Goal: Information Seeking & Learning: Learn about a topic

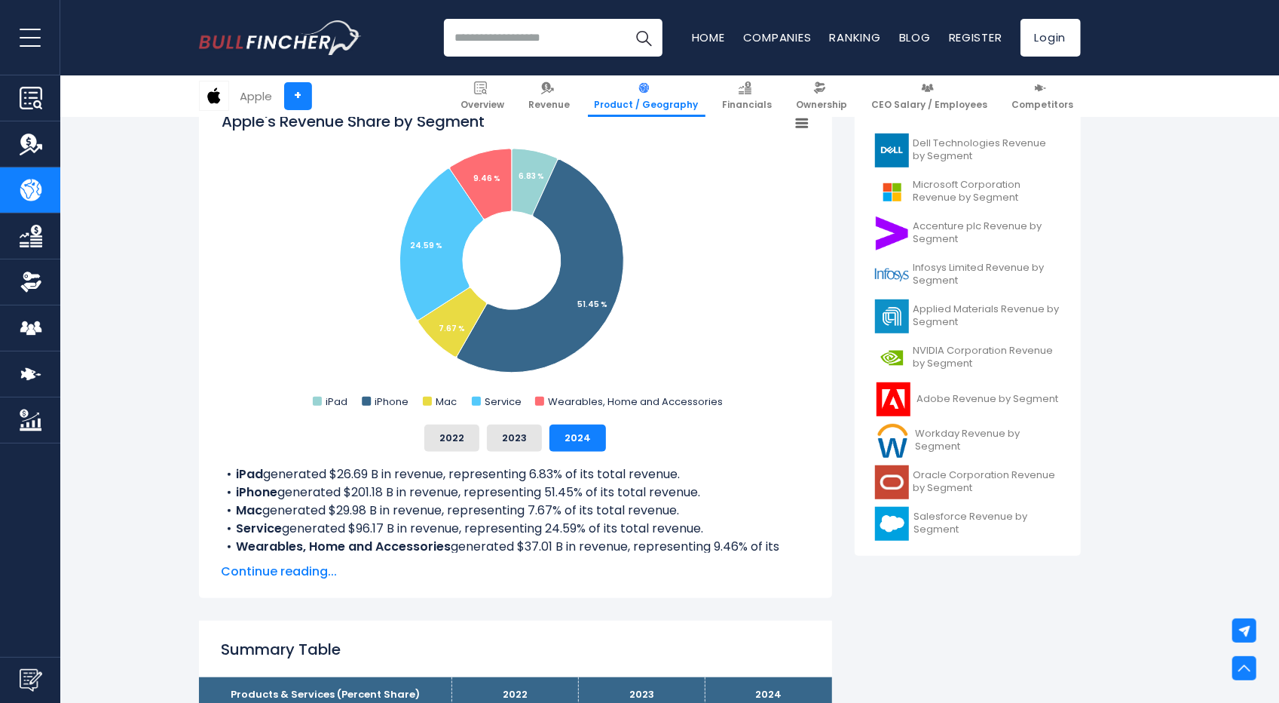
scroll to position [359, 0]
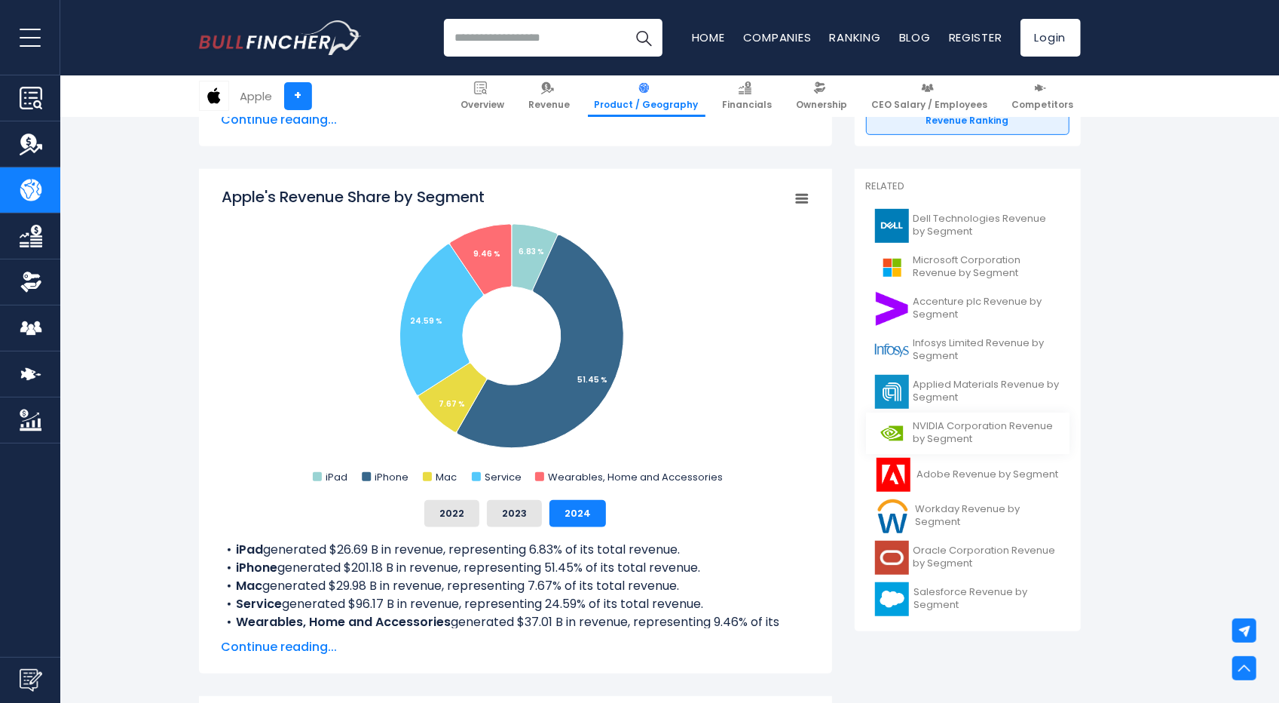
click at [967, 440] on span "NVIDIA Corporation Revenue by Segment" at bounding box center [987, 433] width 147 height 26
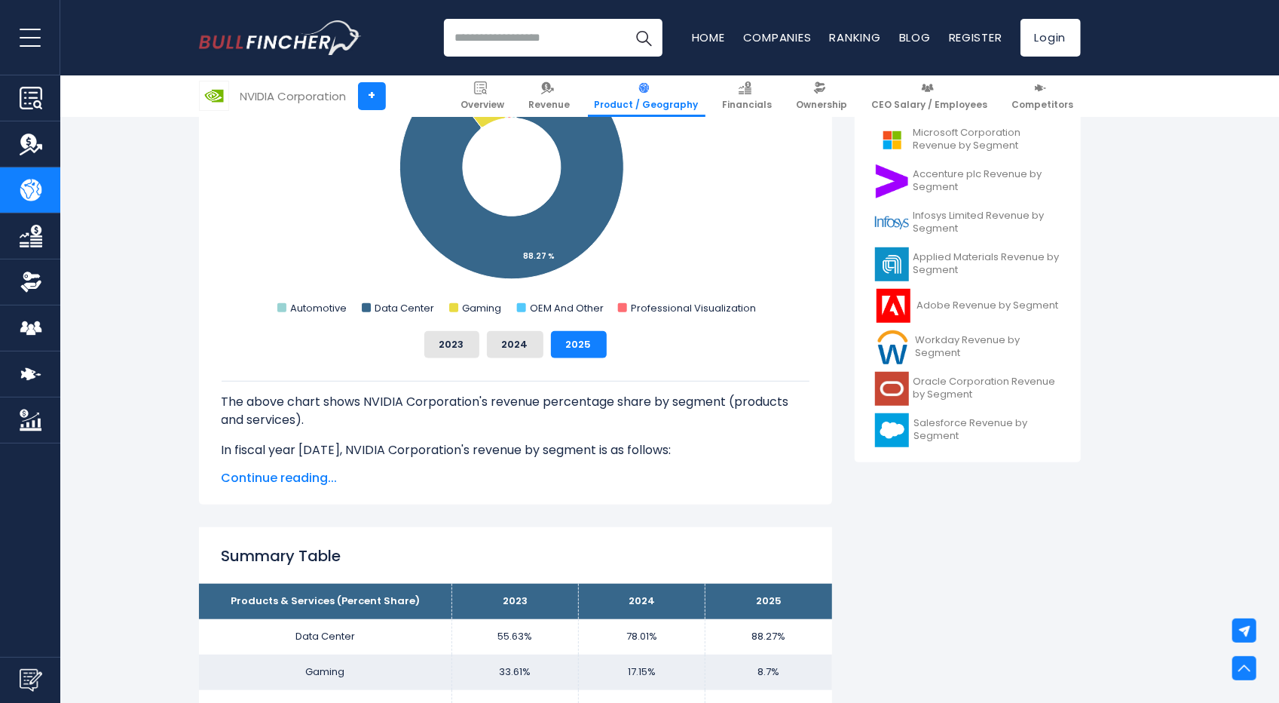
scroll to position [377, 0]
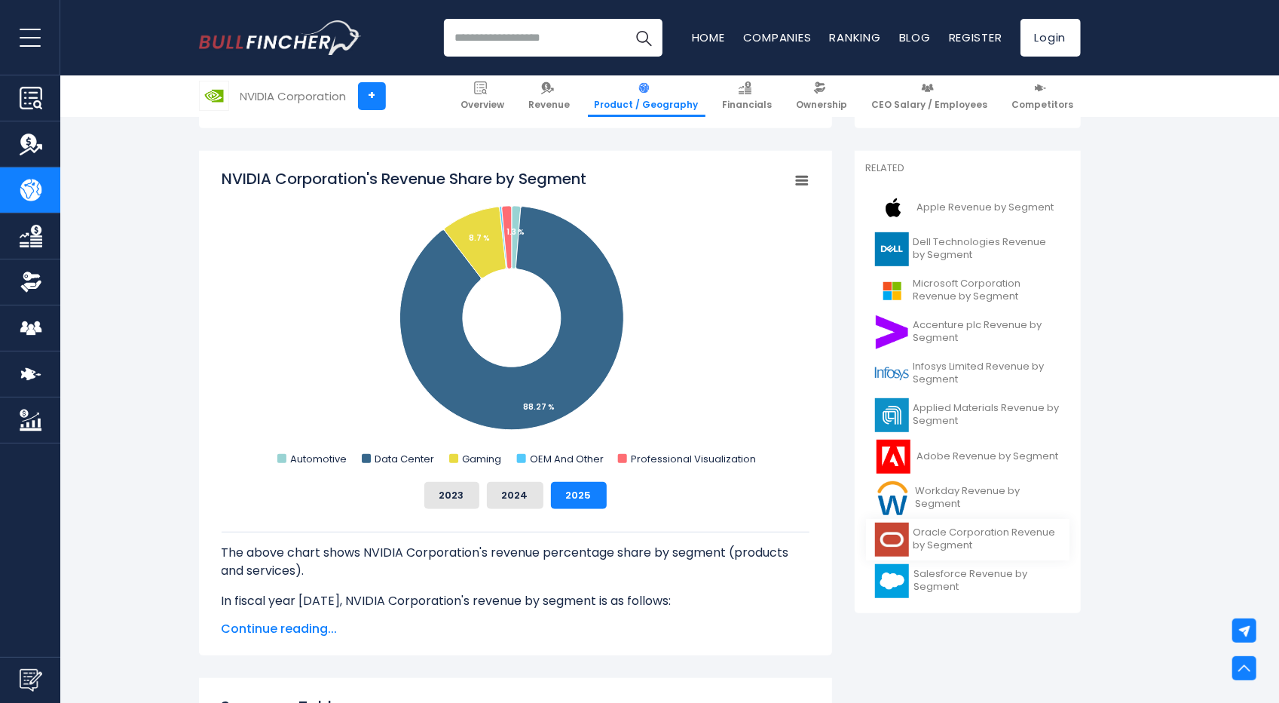
click at [922, 543] on span "Oracle Corporation Revenue by Segment" at bounding box center [987, 539] width 147 height 26
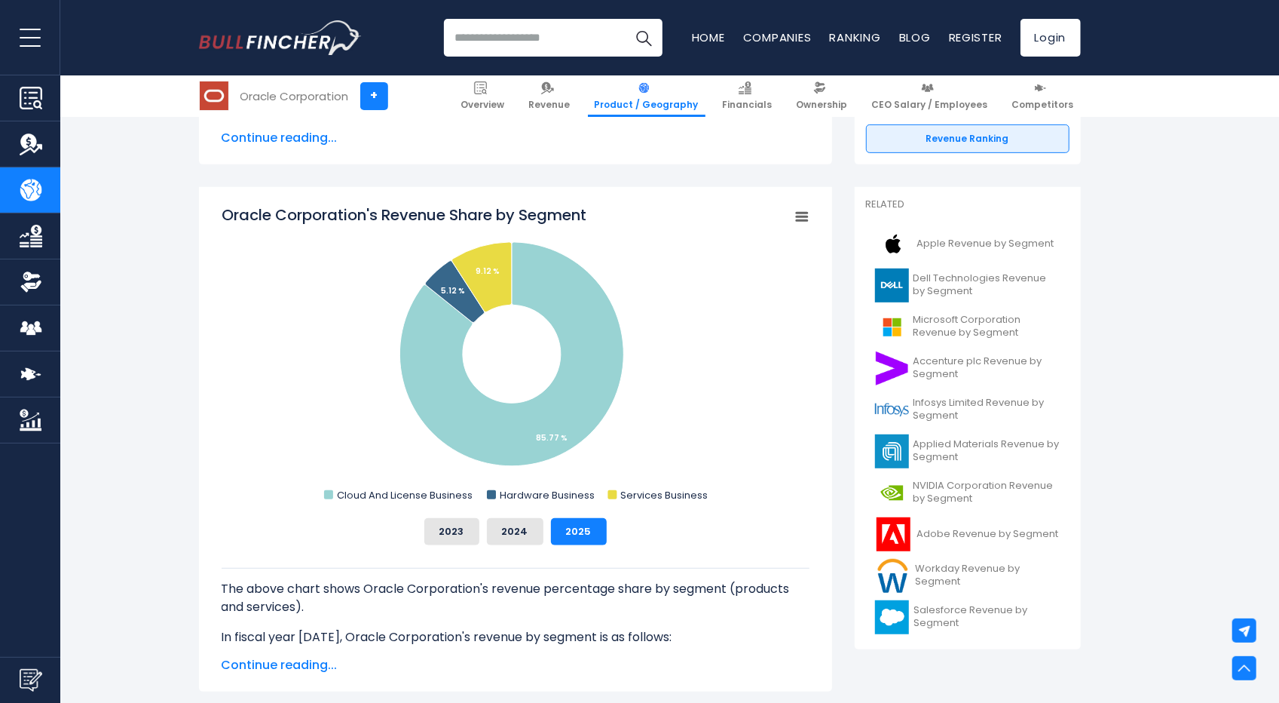
scroll to position [377, 0]
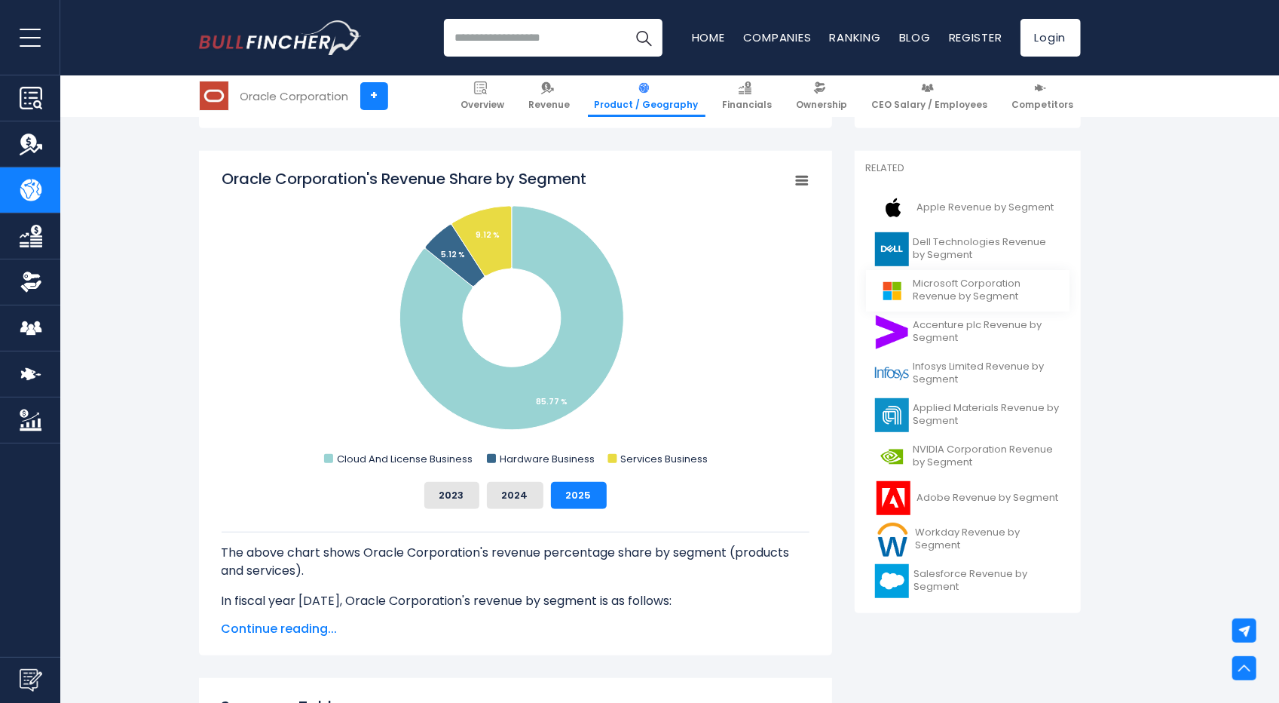
click at [963, 284] on span "Microsoft Corporation Revenue by Segment" at bounding box center [987, 290] width 147 height 26
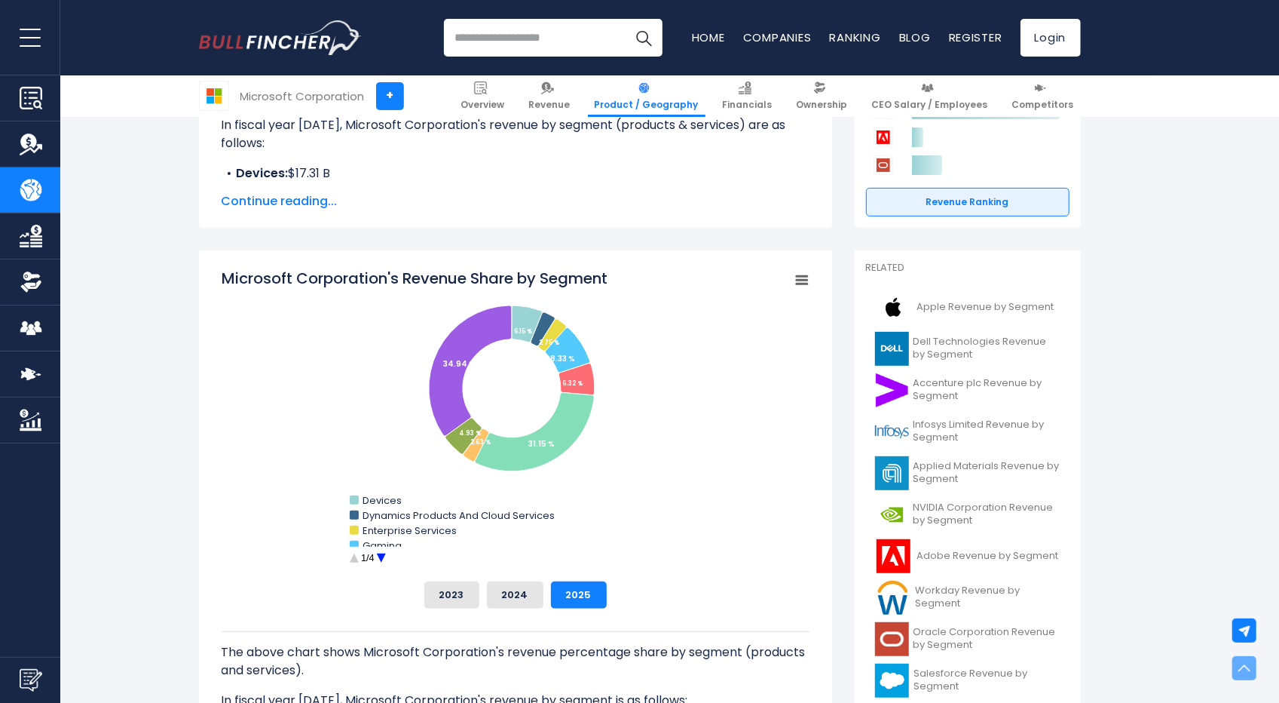
scroll to position [302, 0]
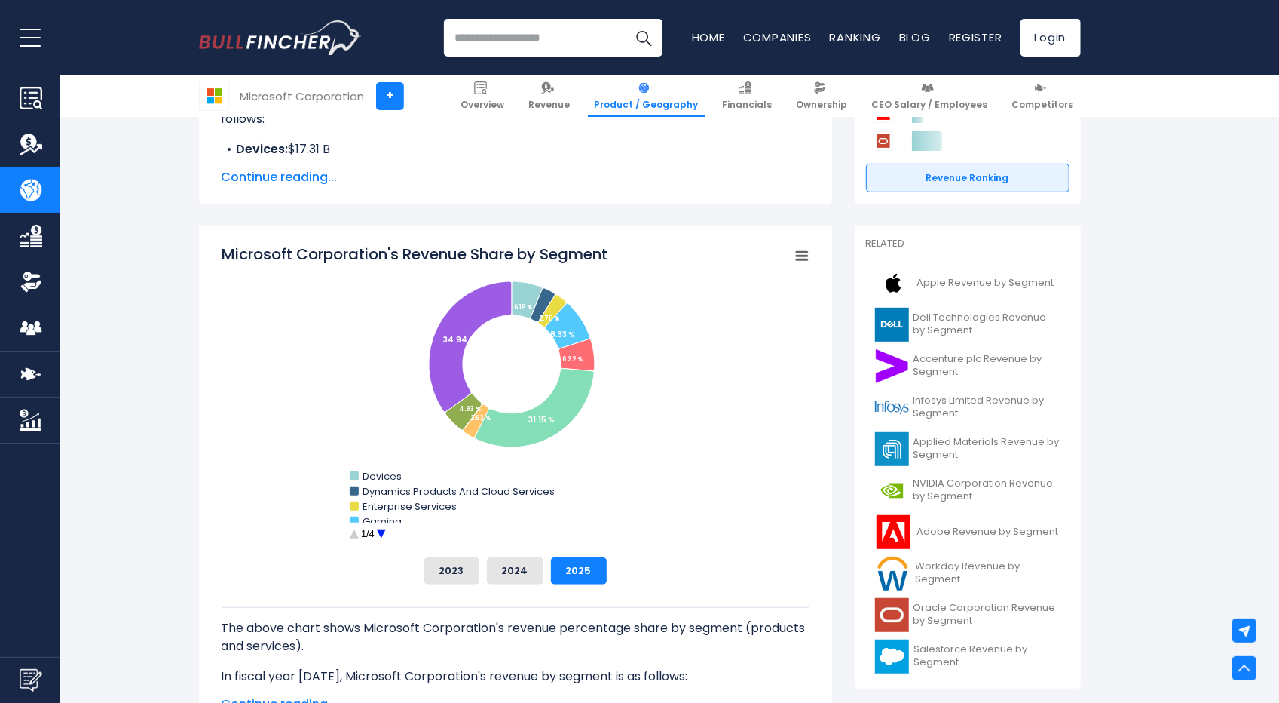
click at [380, 532] on circle "Microsoft Corporation's Revenue Share by Segment" at bounding box center [380, 533] width 23 height 23
click at [386, 532] on circle "Microsoft Corporation's Revenue Share by Segment" at bounding box center [380, 533] width 23 height 23
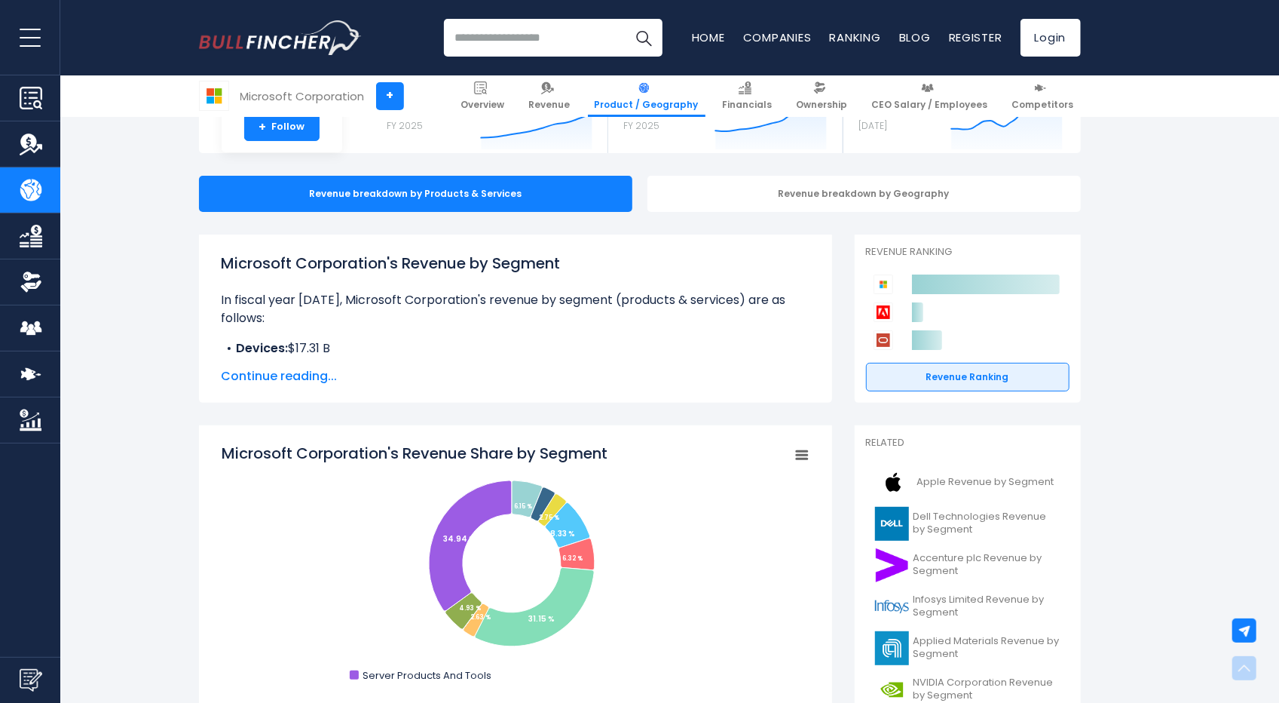
scroll to position [75, 0]
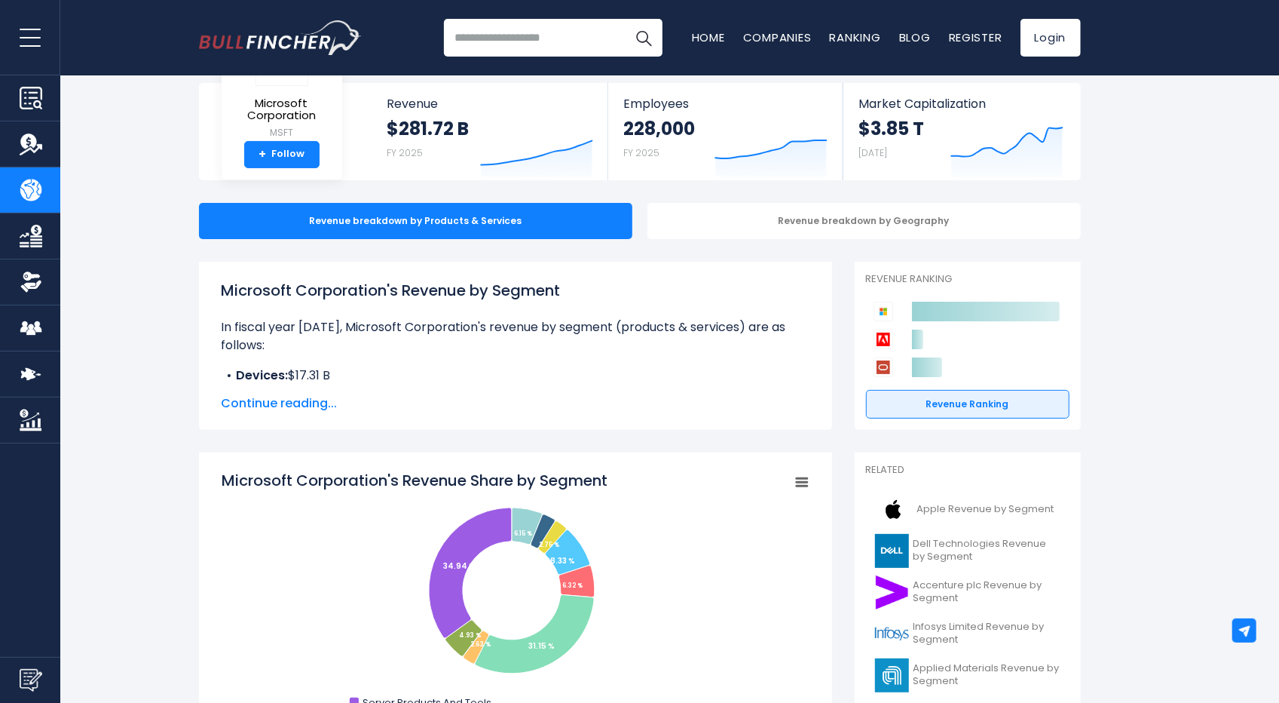
click at [538, 35] on input "search" at bounding box center [553, 38] width 219 height 38
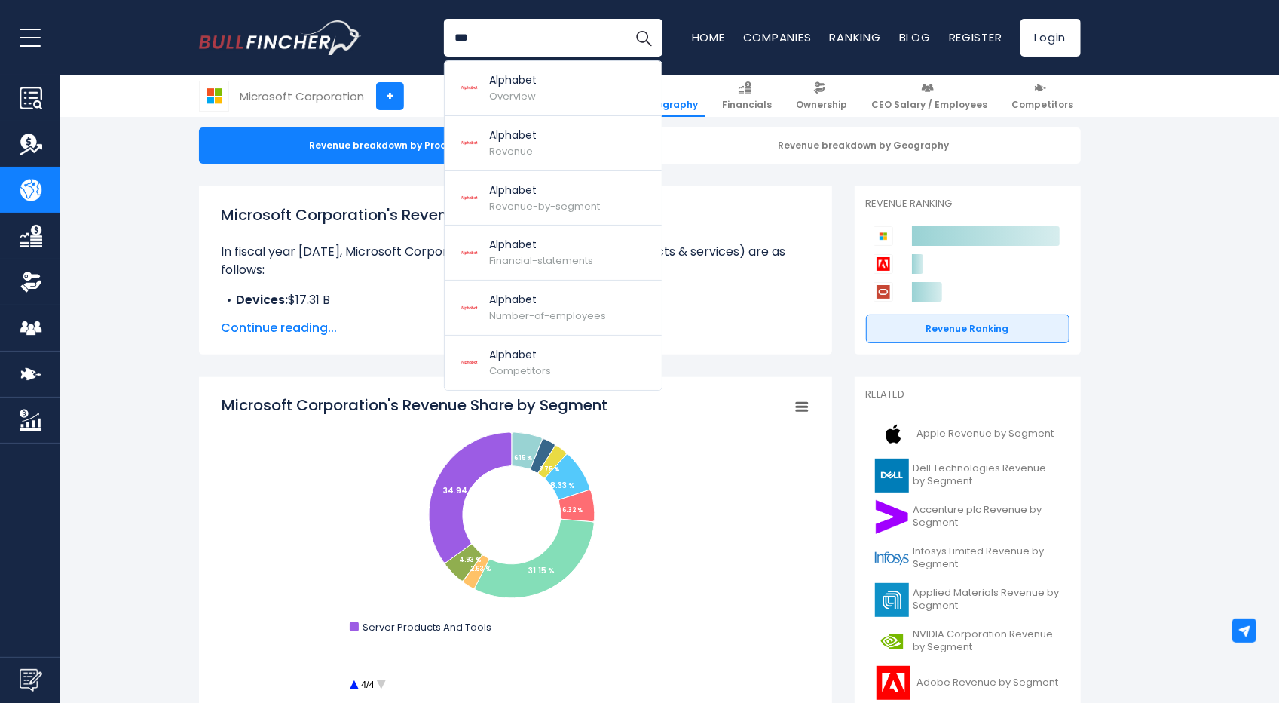
scroll to position [302, 0]
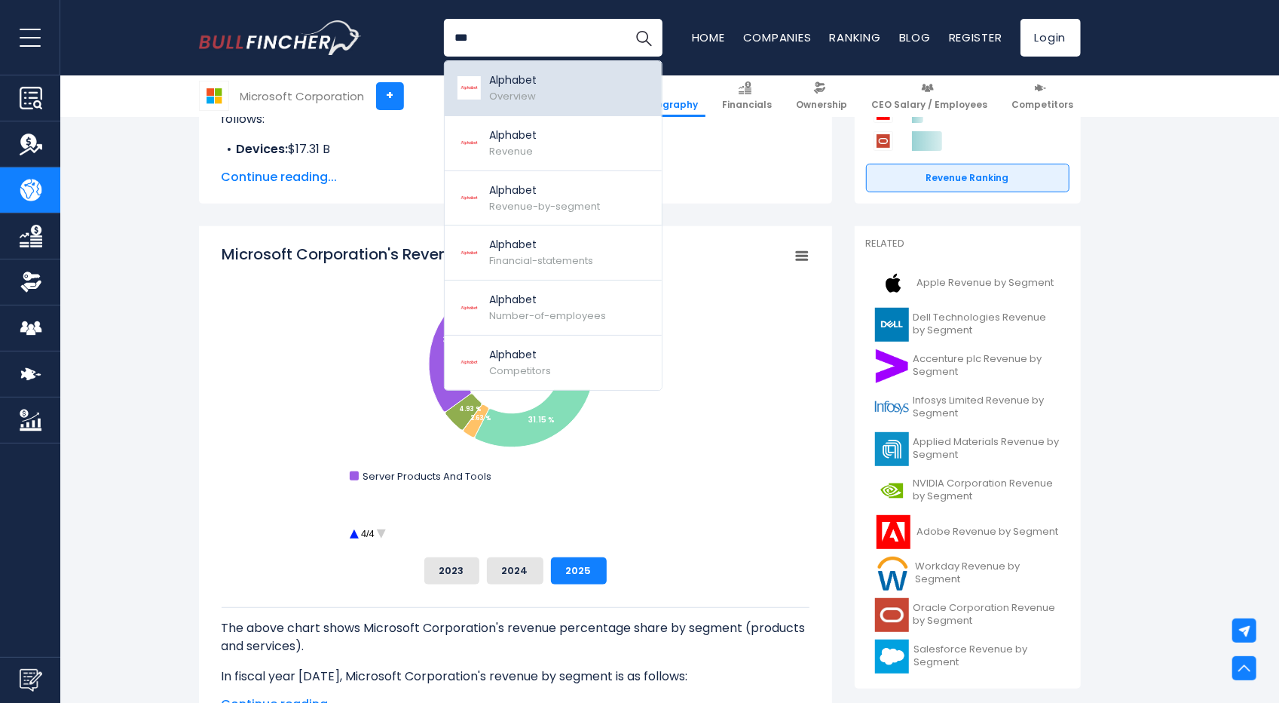
type input "***"
click at [562, 81] on link "Alphabet Overview" at bounding box center [553, 88] width 217 height 55
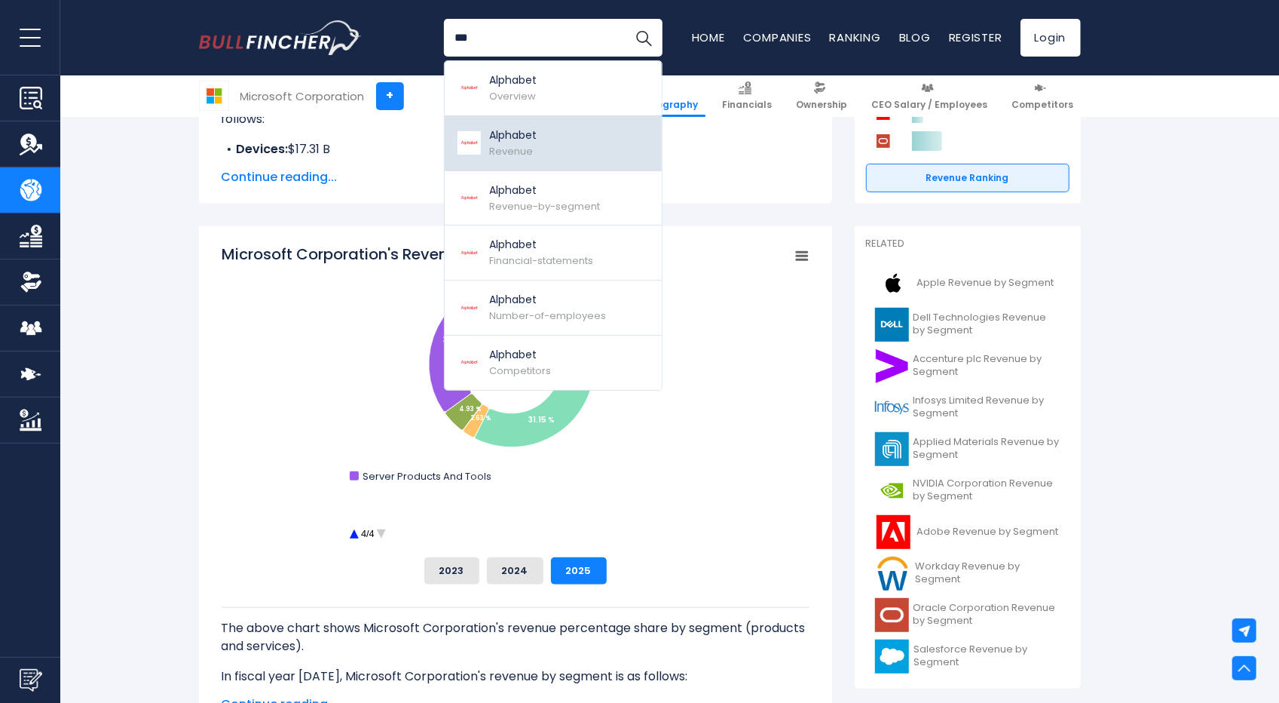
click at [582, 142] on link "Alphabet Revenue" at bounding box center [553, 143] width 217 height 55
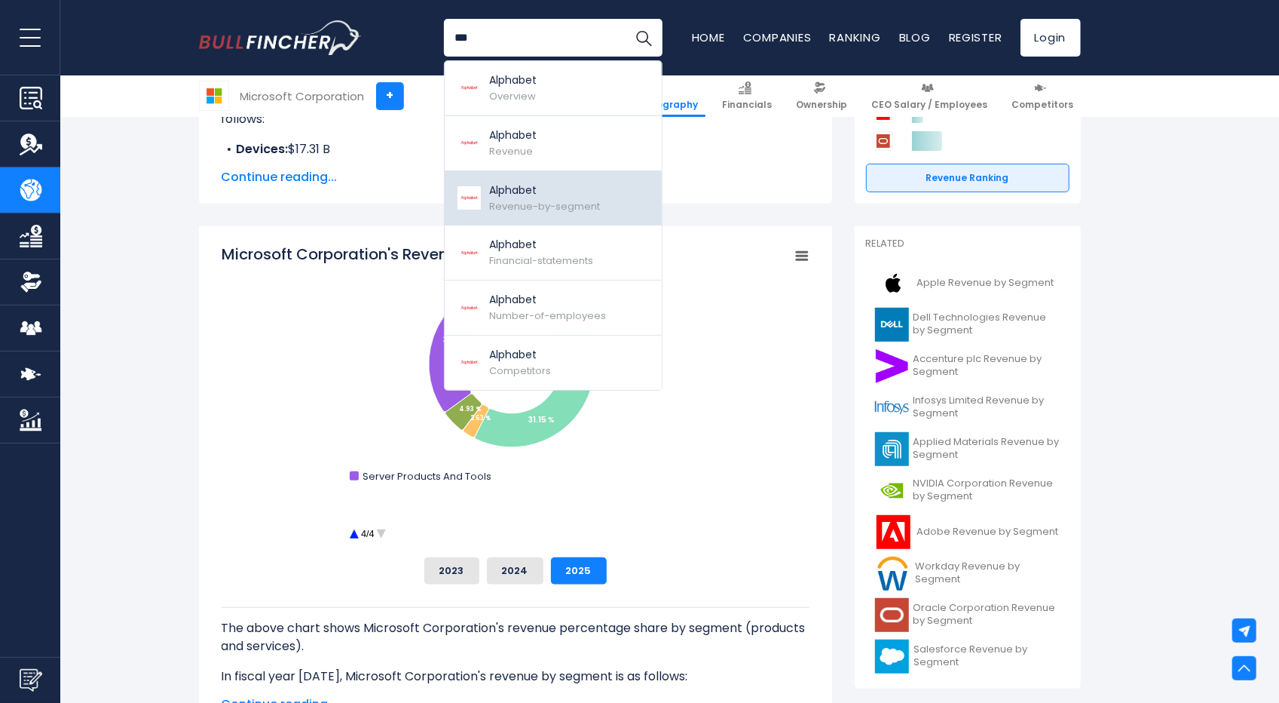
click at [585, 213] on link "Alphabet Revenue-by-segment" at bounding box center [553, 198] width 217 height 55
click at [590, 203] on span "Revenue-by-segment" at bounding box center [545, 206] width 111 height 14
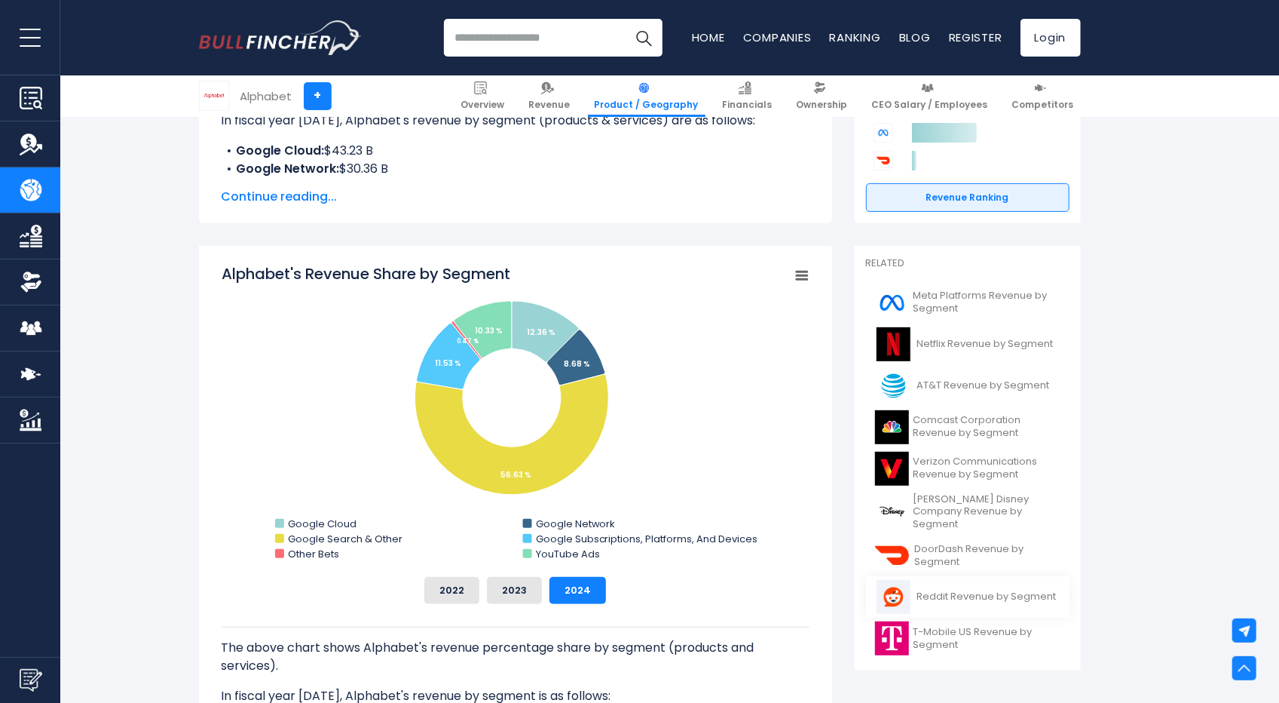
scroll to position [377, 0]
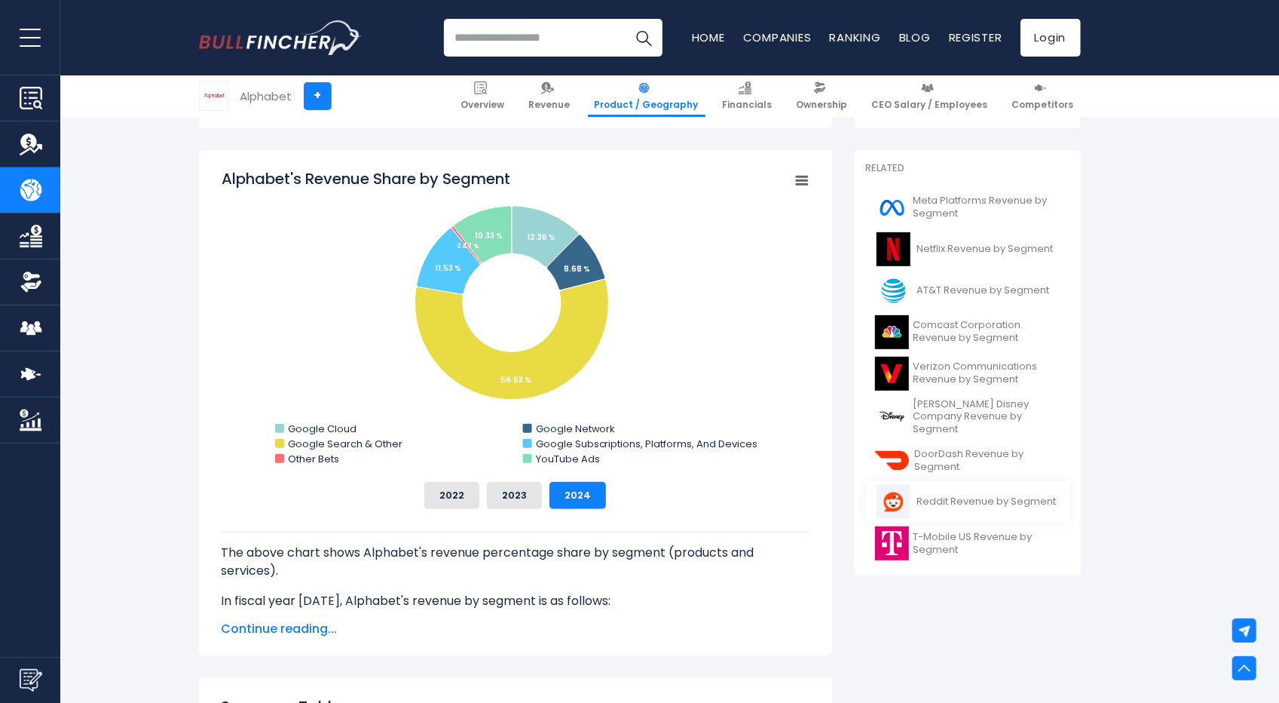
click at [975, 497] on span "Reddit Revenue by Segment" at bounding box center [987, 501] width 139 height 13
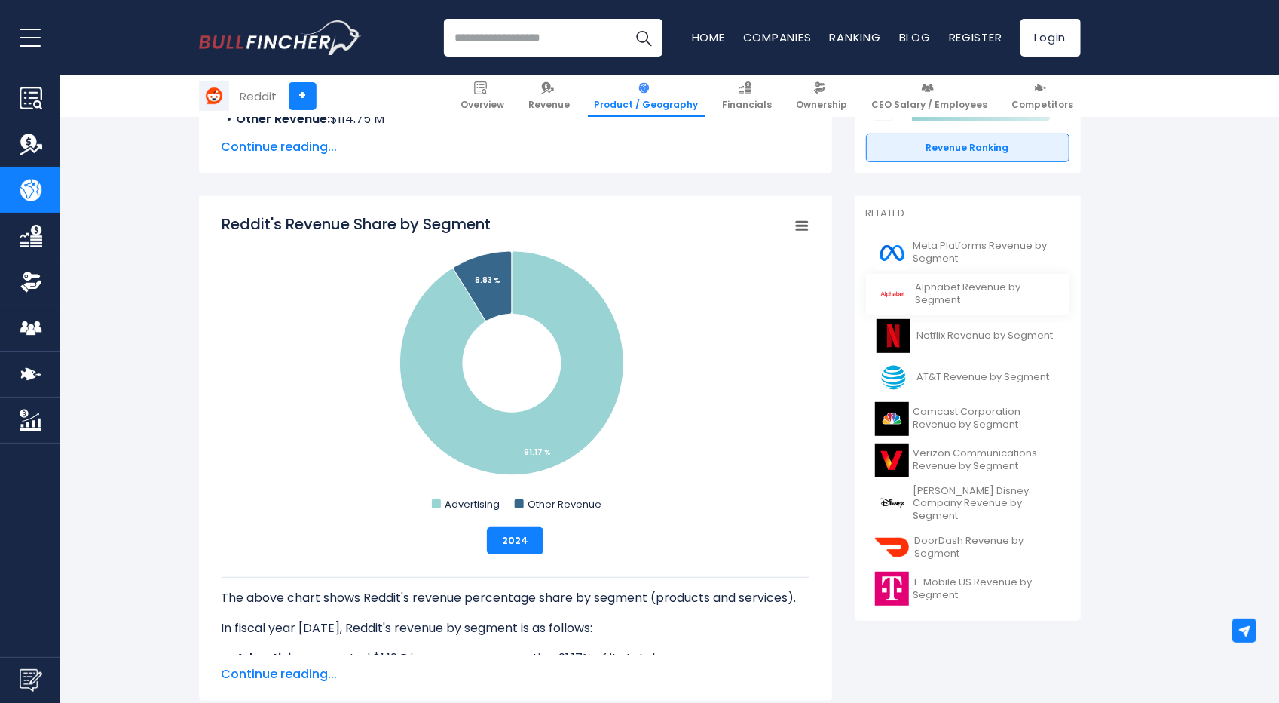
scroll to position [377, 0]
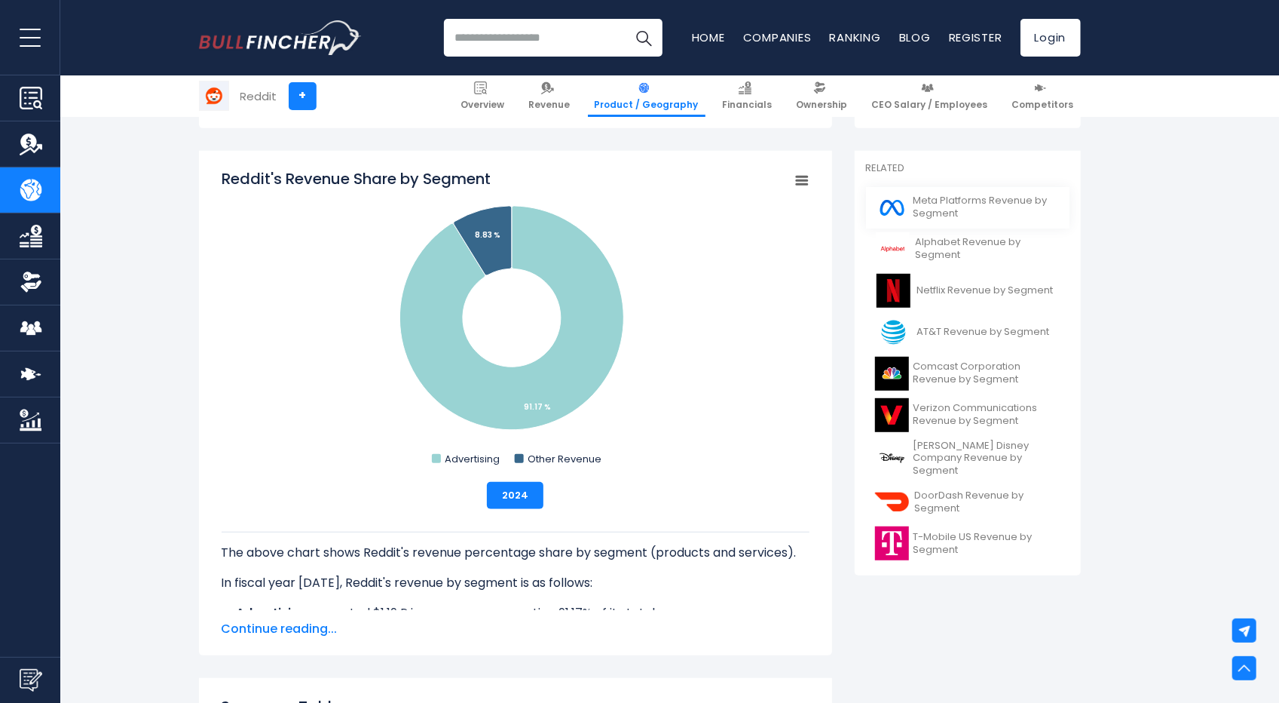
click at [943, 201] on span "Meta Platforms Revenue by Segment" at bounding box center [987, 208] width 147 height 26
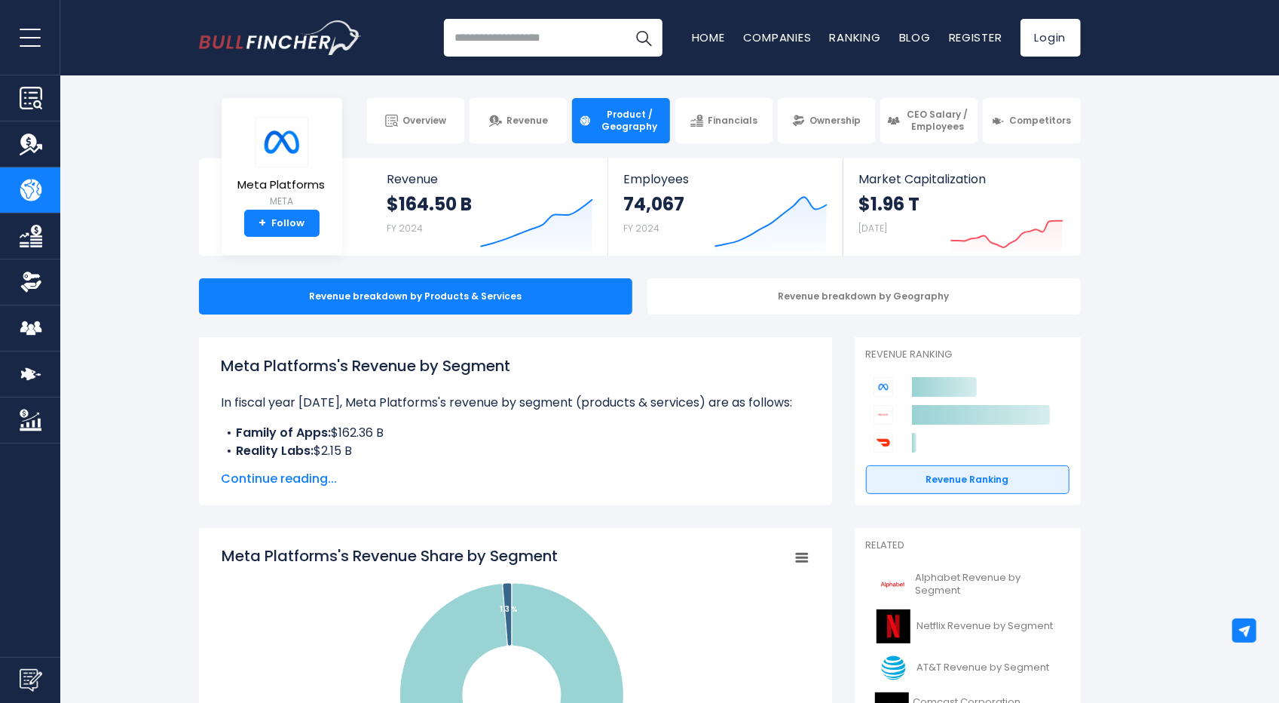
click at [500, 46] on input "search" at bounding box center [553, 38] width 219 height 38
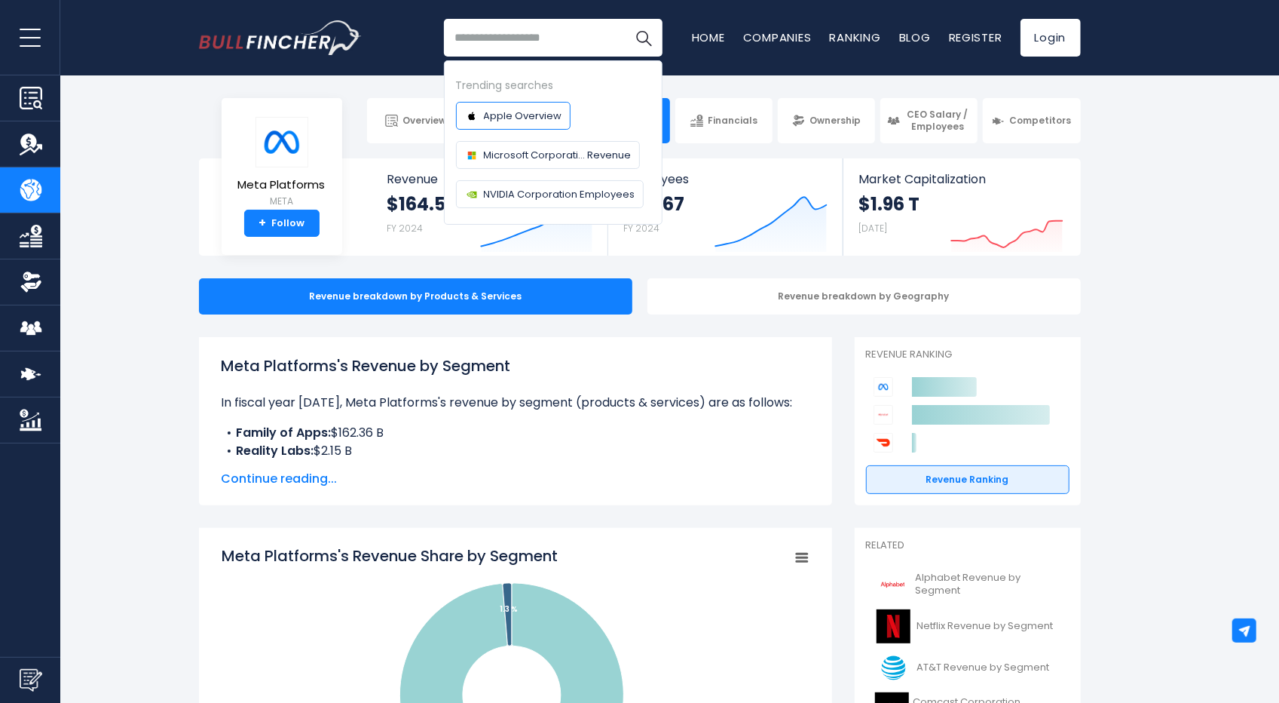
click at [524, 110] on span "Apple Overview" at bounding box center [523, 116] width 78 height 16
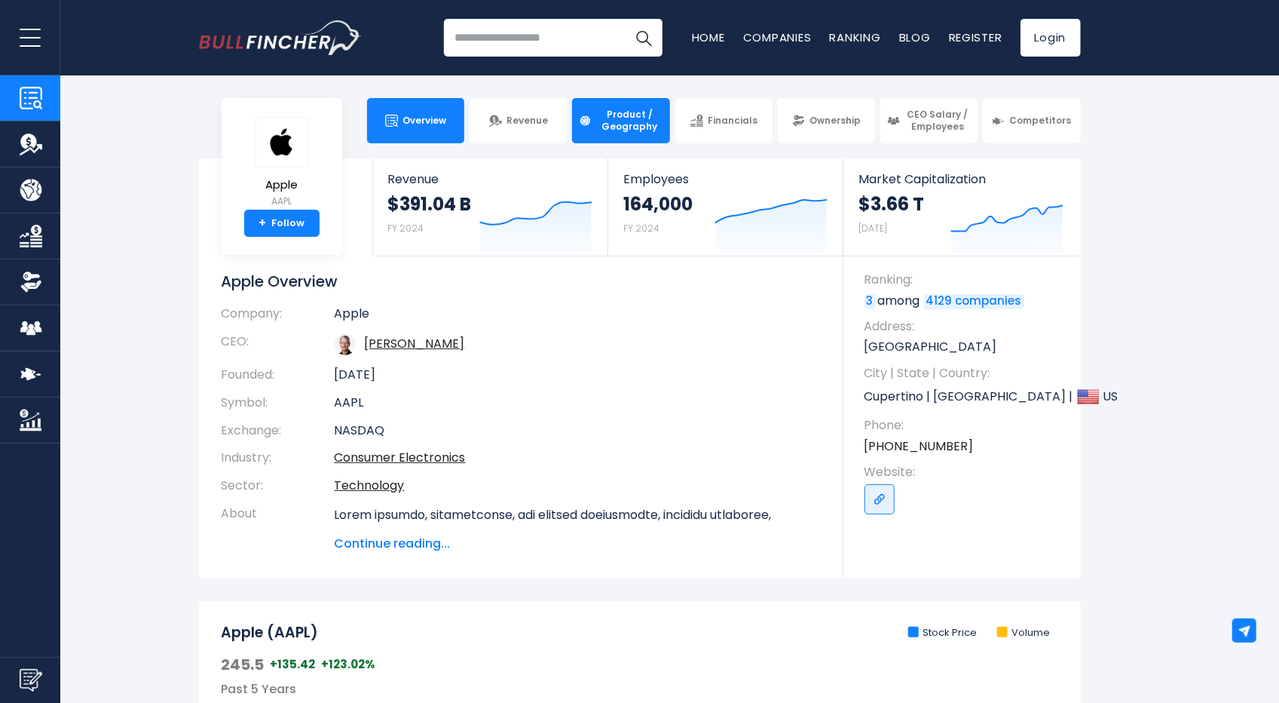
click at [641, 127] on span "Product / Geography" at bounding box center [629, 120] width 66 height 23
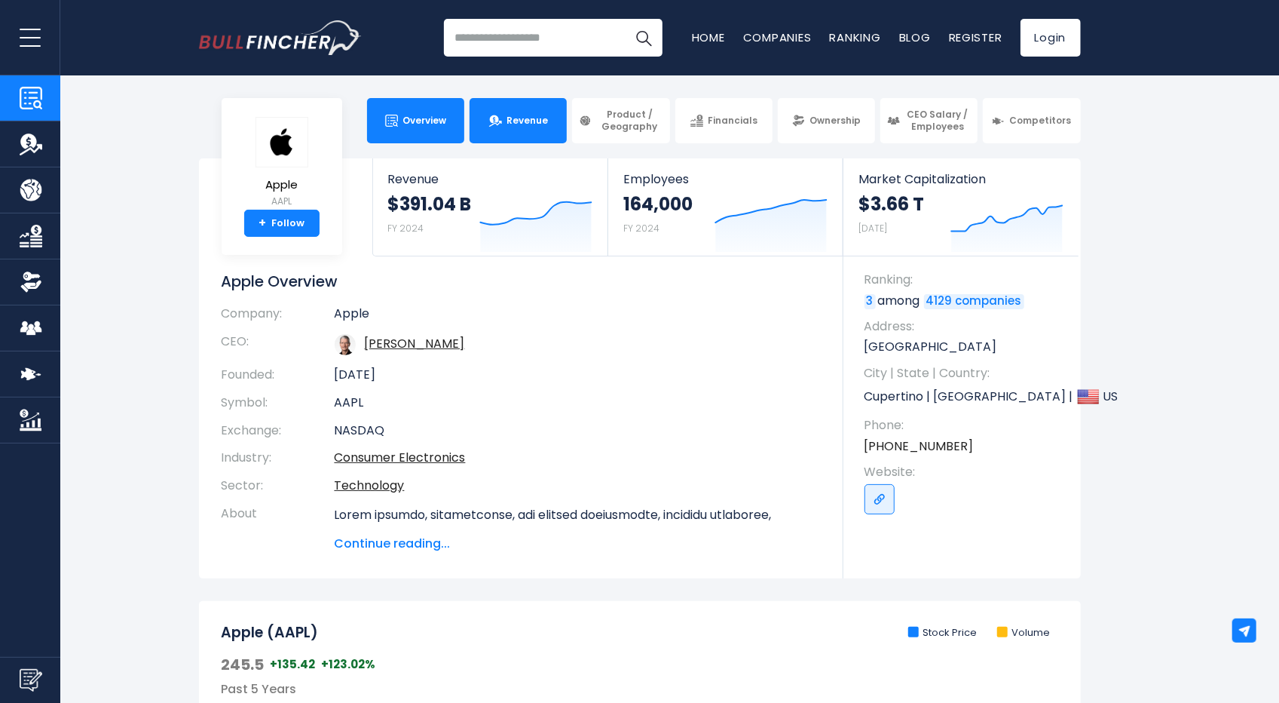
click at [532, 124] on span "Revenue" at bounding box center [527, 121] width 41 height 12
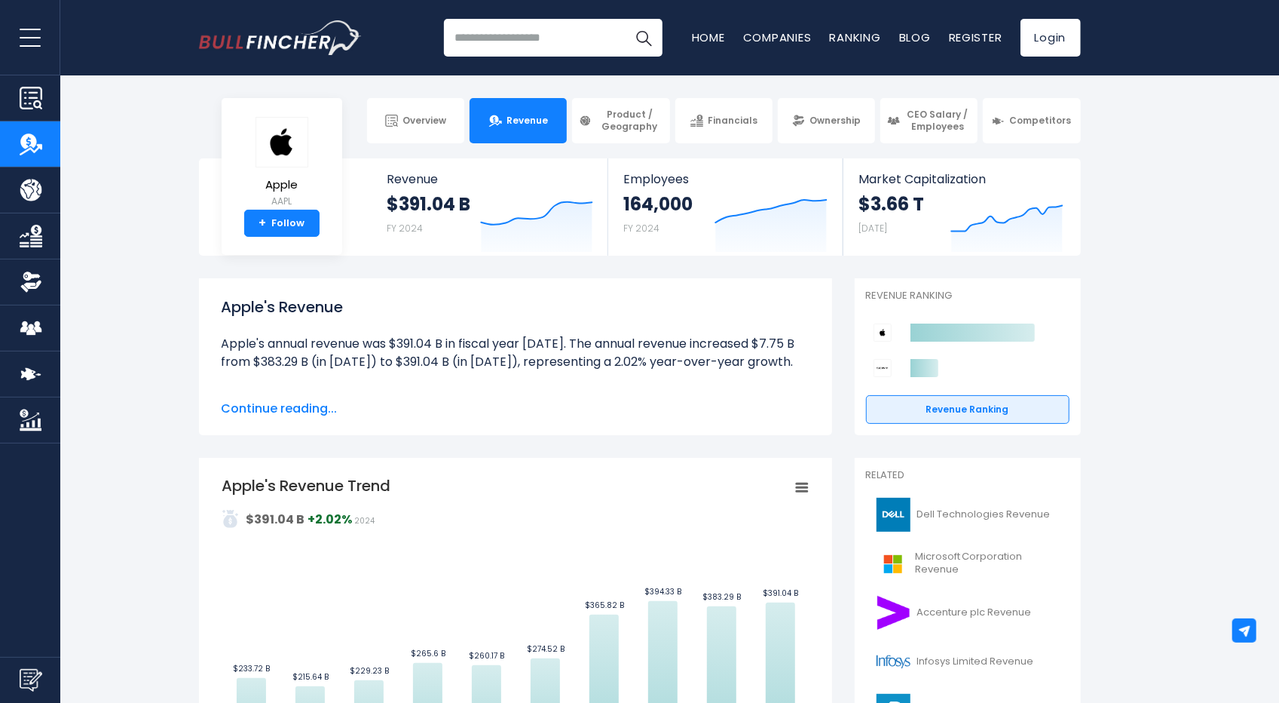
click at [515, 44] on input "search" at bounding box center [553, 38] width 219 height 38
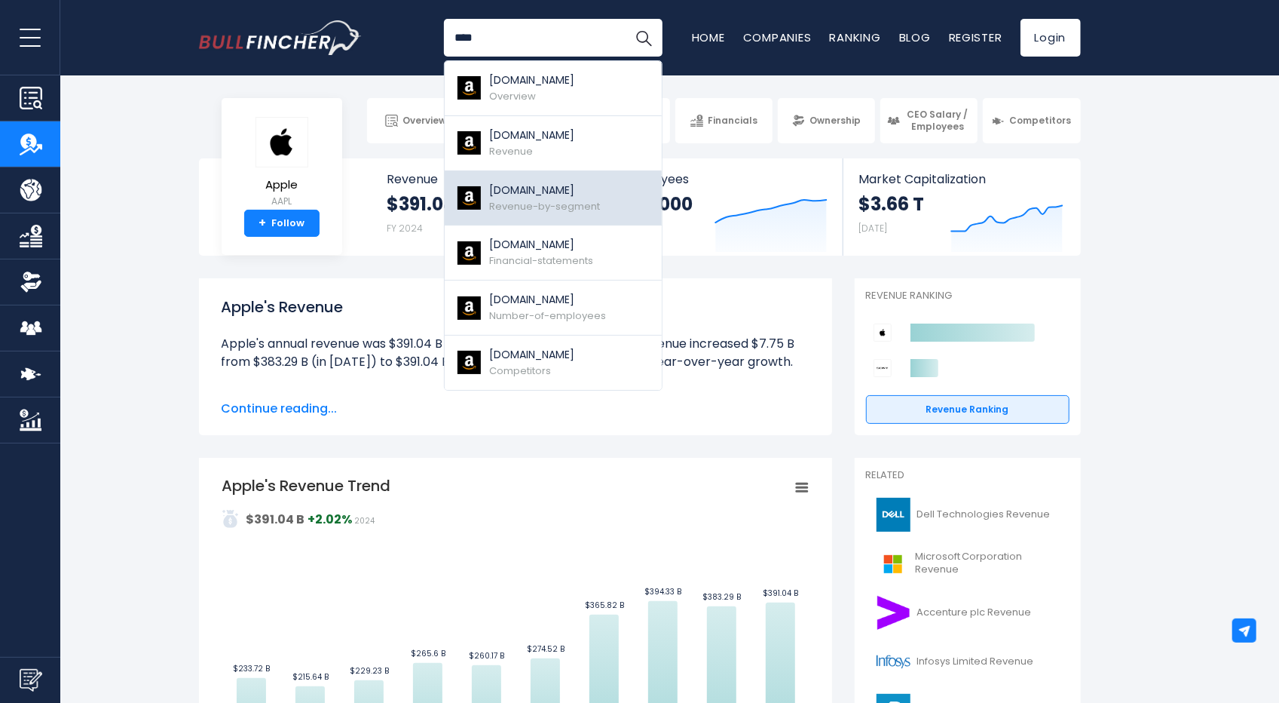
type input "****"
click at [560, 203] on span "Revenue-by-segment" at bounding box center [545, 206] width 111 height 14
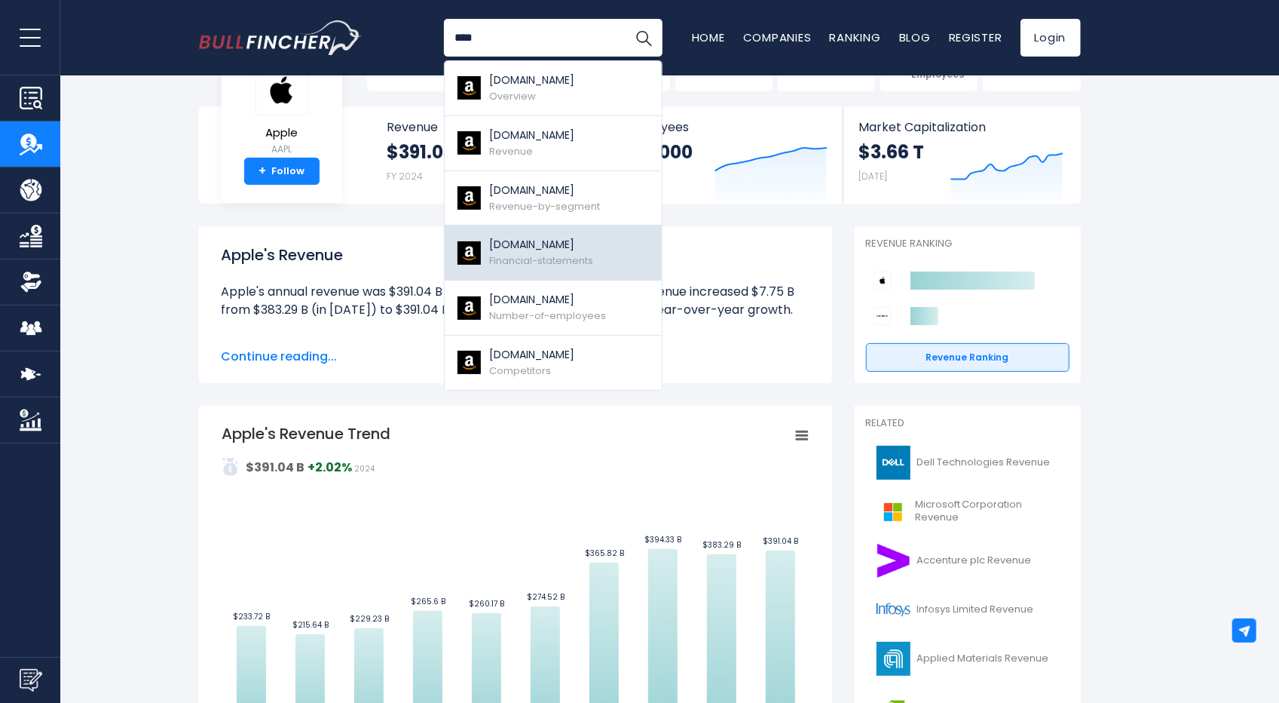
scroll to position [75, 0]
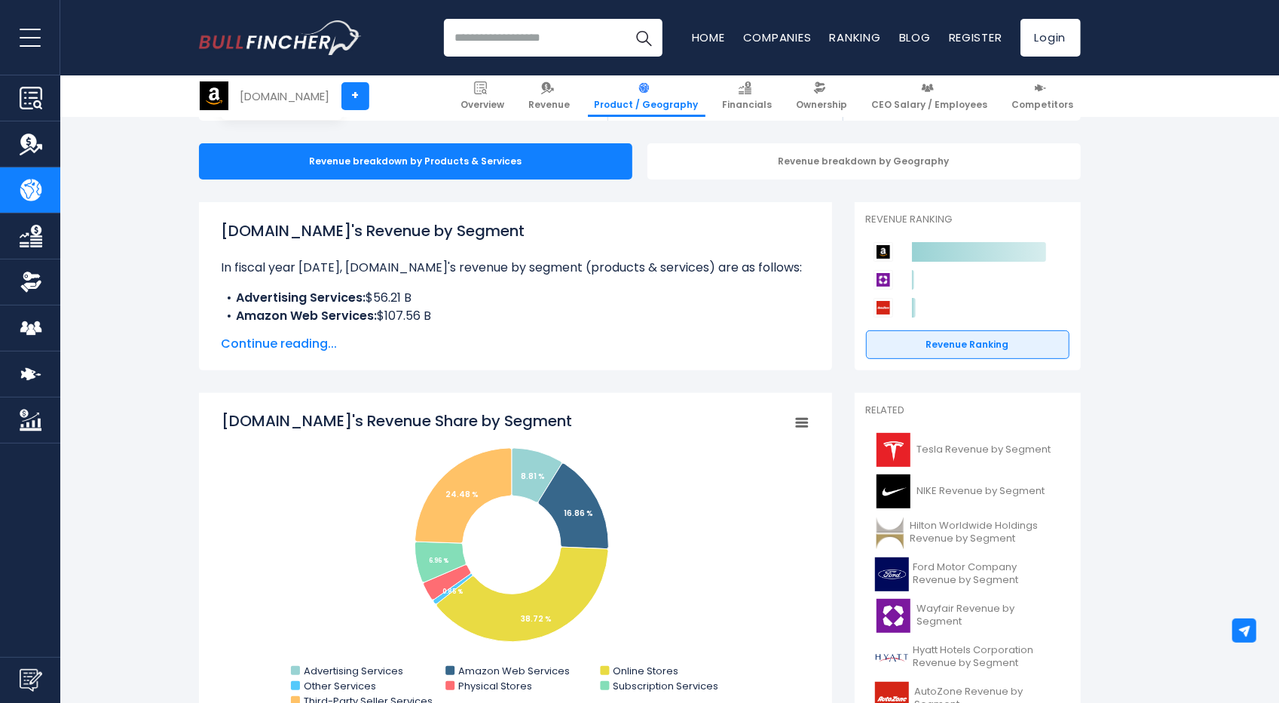
scroll to position [226, 0]
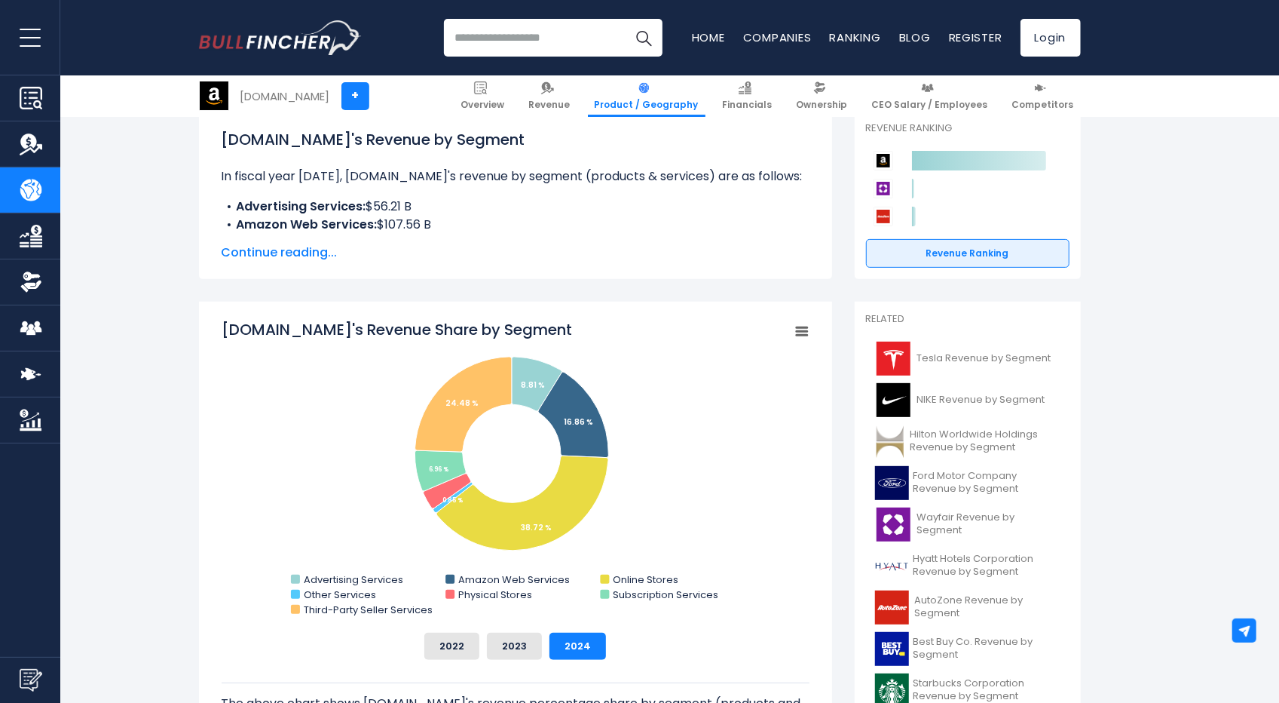
click at [562, 50] on input "search" at bounding box center [553, 38] width 219 height 38
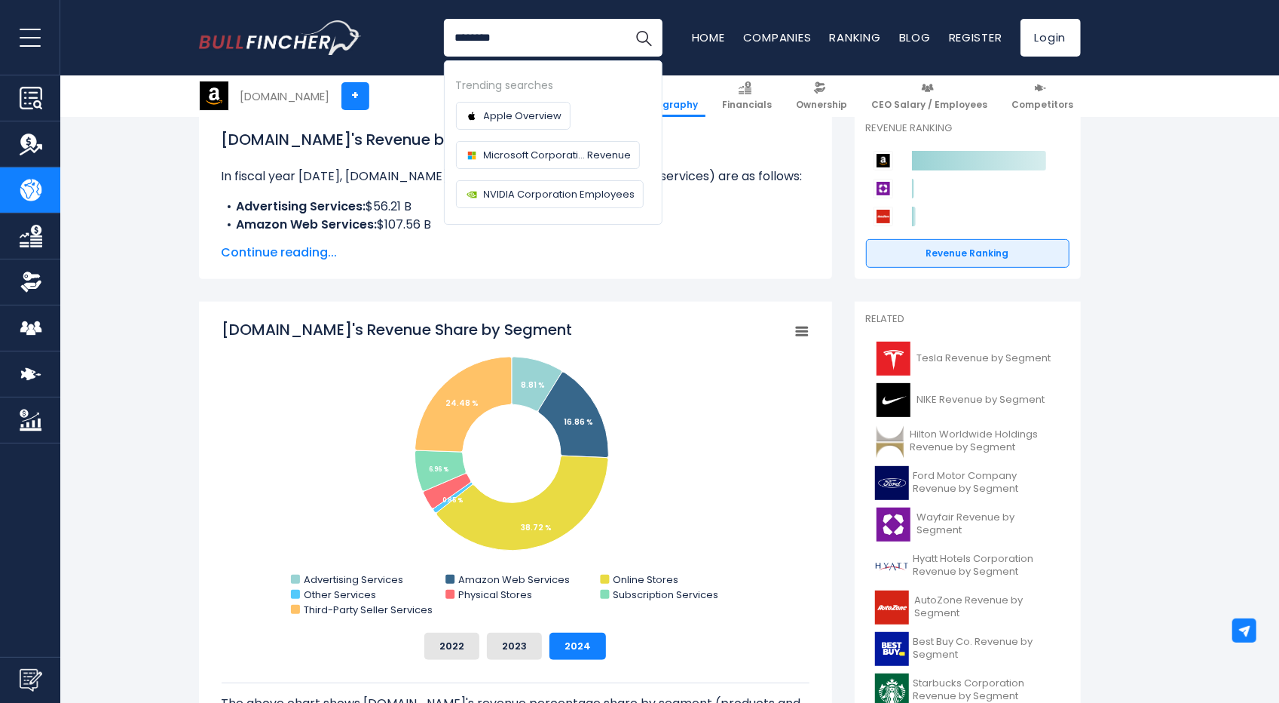
type input "*********"
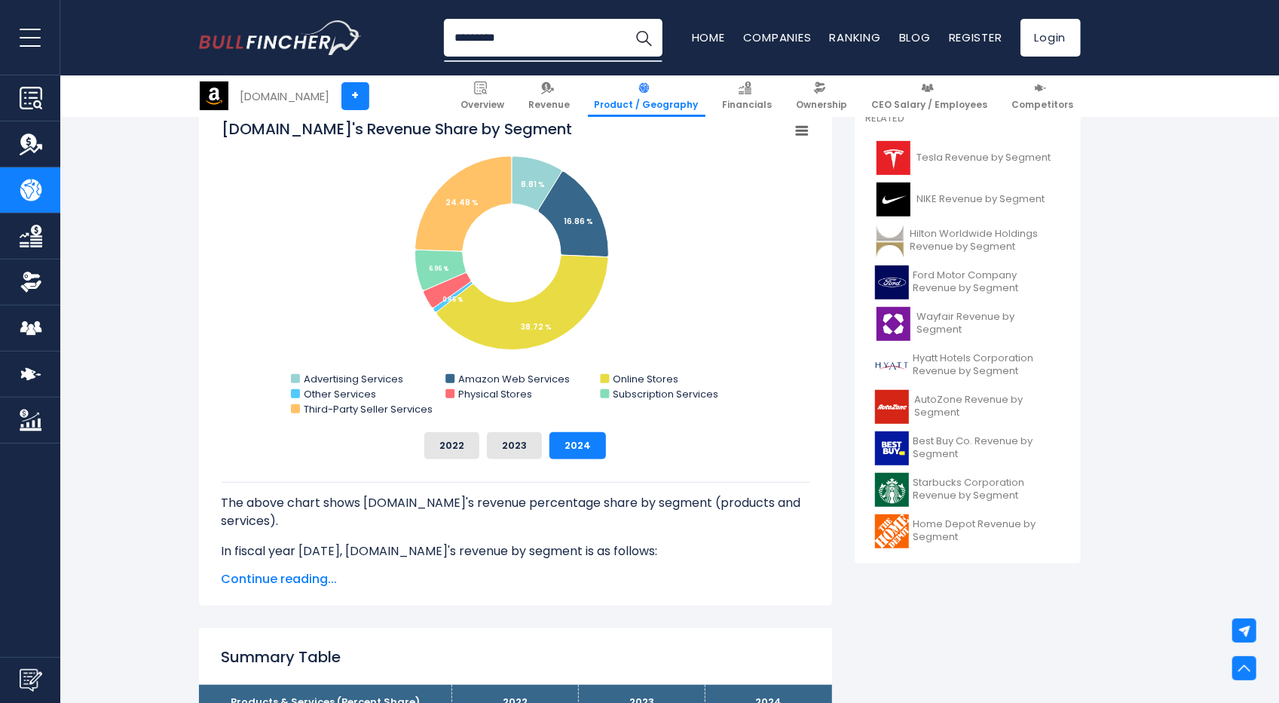
scroll to position [452, 0]
